Goal: Task Accomplishment & Management: Manage account settings

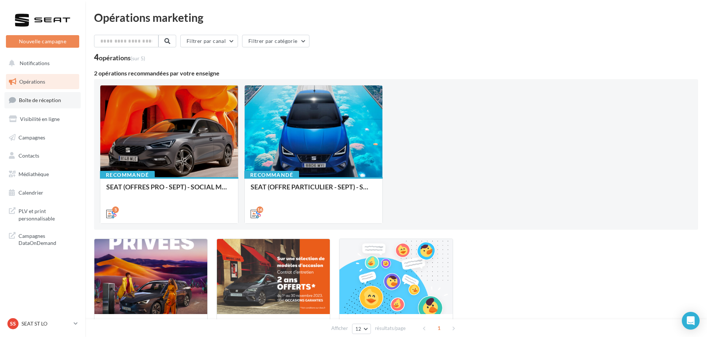
click at [65, 98] on link "Boîte de réception" at bounding box center [42, 100] width 76 height 16
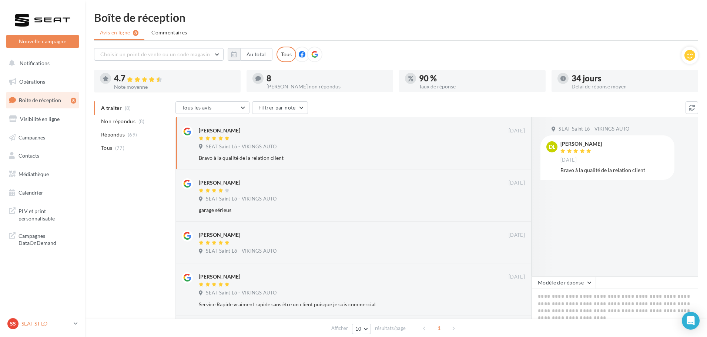
click at [37, 323] on p "SEAT ST LO" at bounding box center [45, 323] width 49 height 7
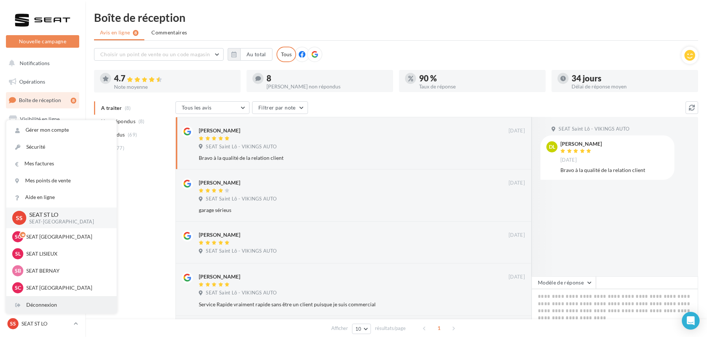
click at [40, 303] on div "Déconnexion" at bounding box center [61, 305] width 110 height 17
